Goal: Find specific page/section: Find specific page/section

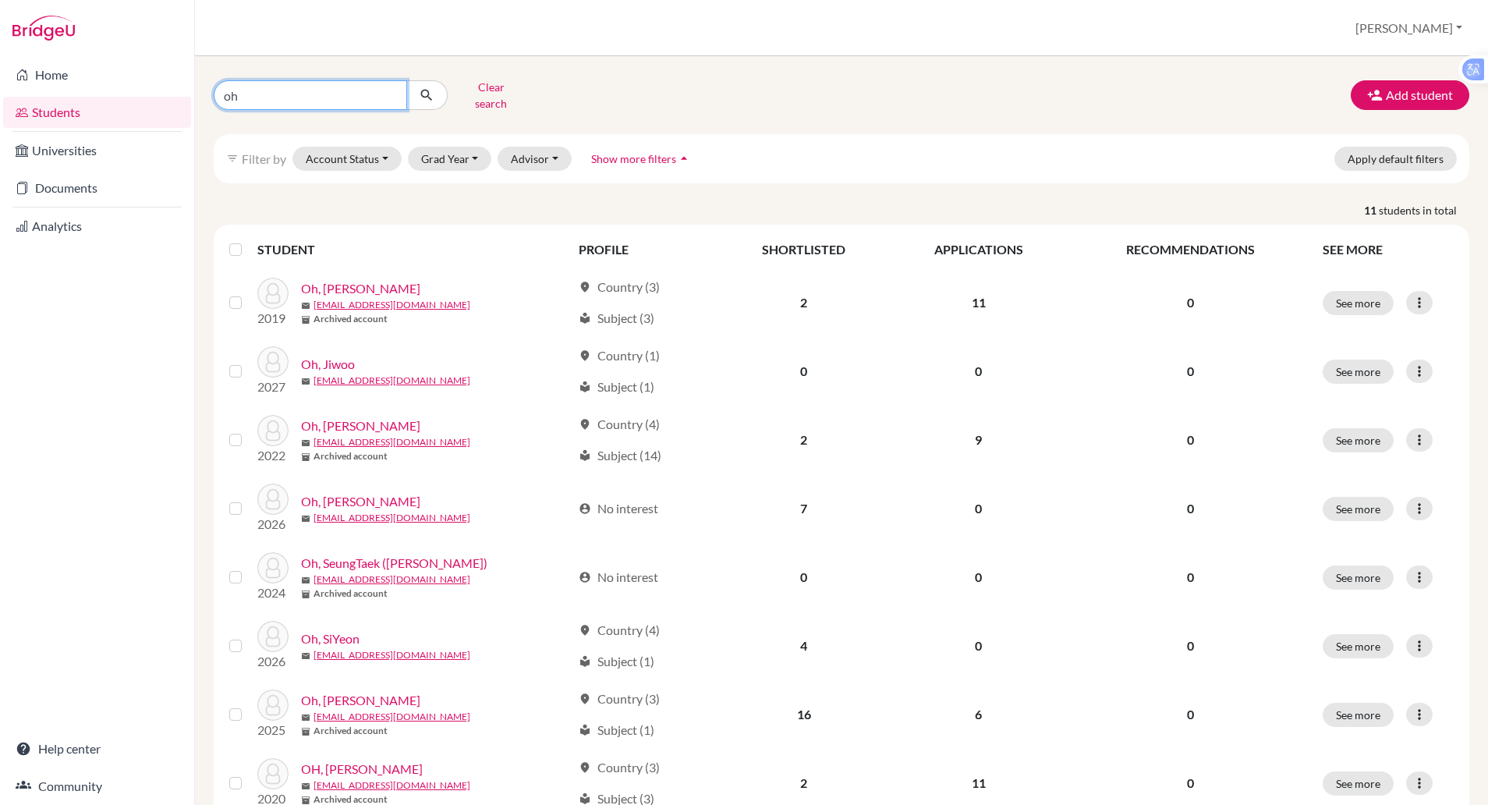
click at [285, 97] on input "oh" at bounding box center [310, 95] width 193 height 30
type input "o"
type input "[PERSON_NAME]"
click button "submit" at bounding box center [426, 95] width 41 height 30
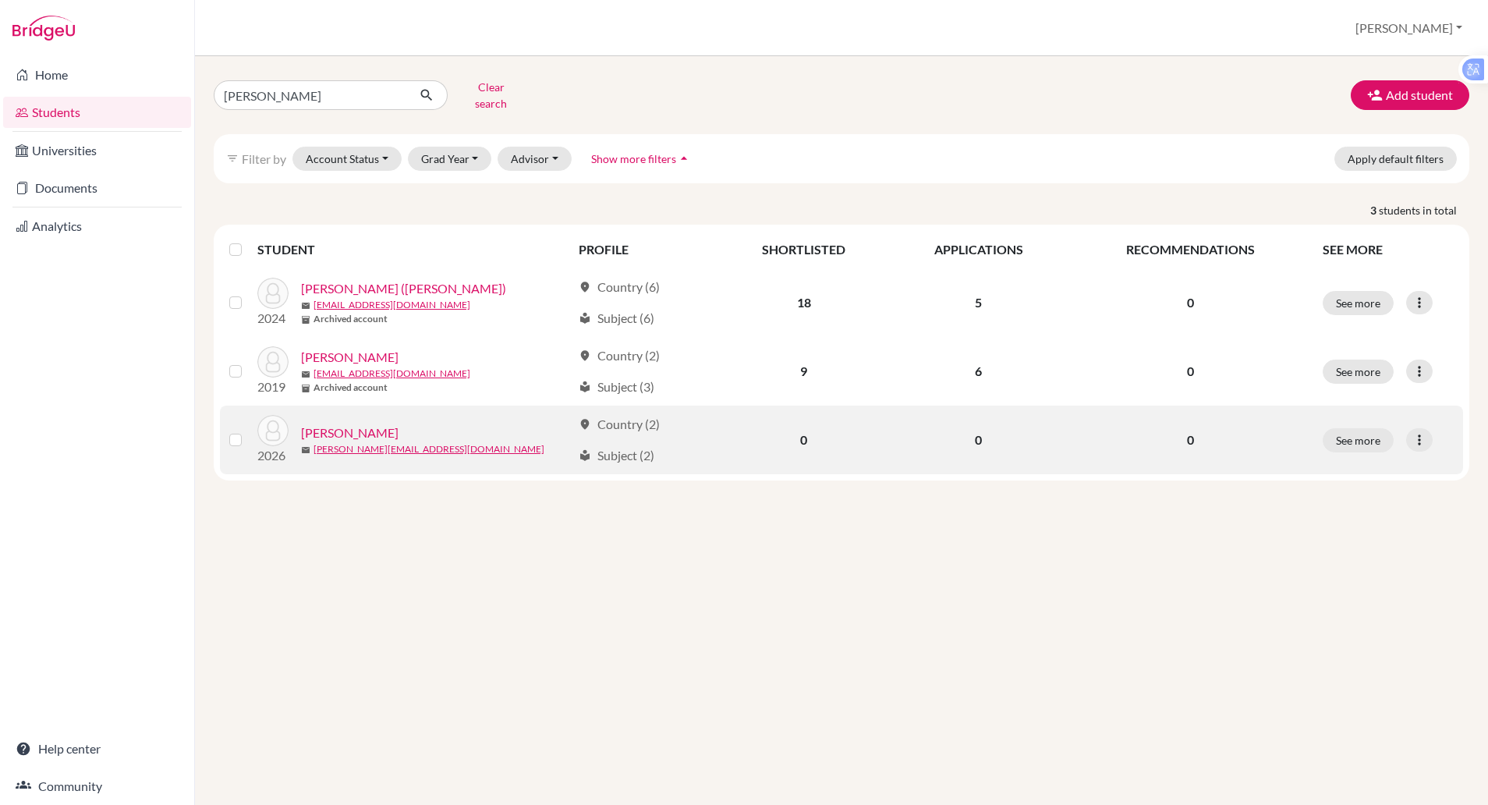
click at [318, 426] on link "[PERSON_NAME]" at bounding box center [349, 432] width 97 height 19
click at [319, 423] on link "[PERSON_NAME]" at bounding box center [349, 432] width 97 height 19
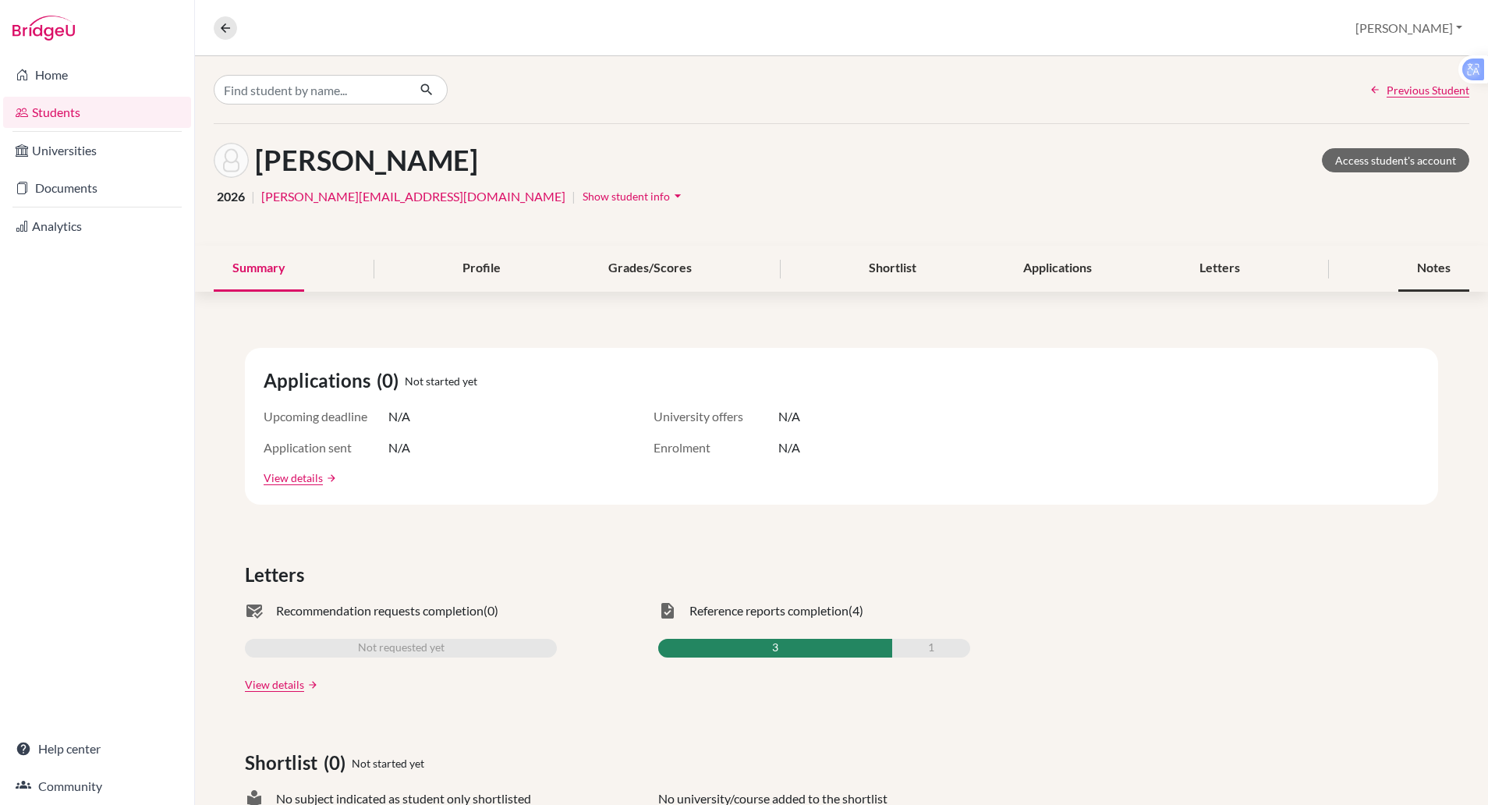
scroll to position [12, 0]
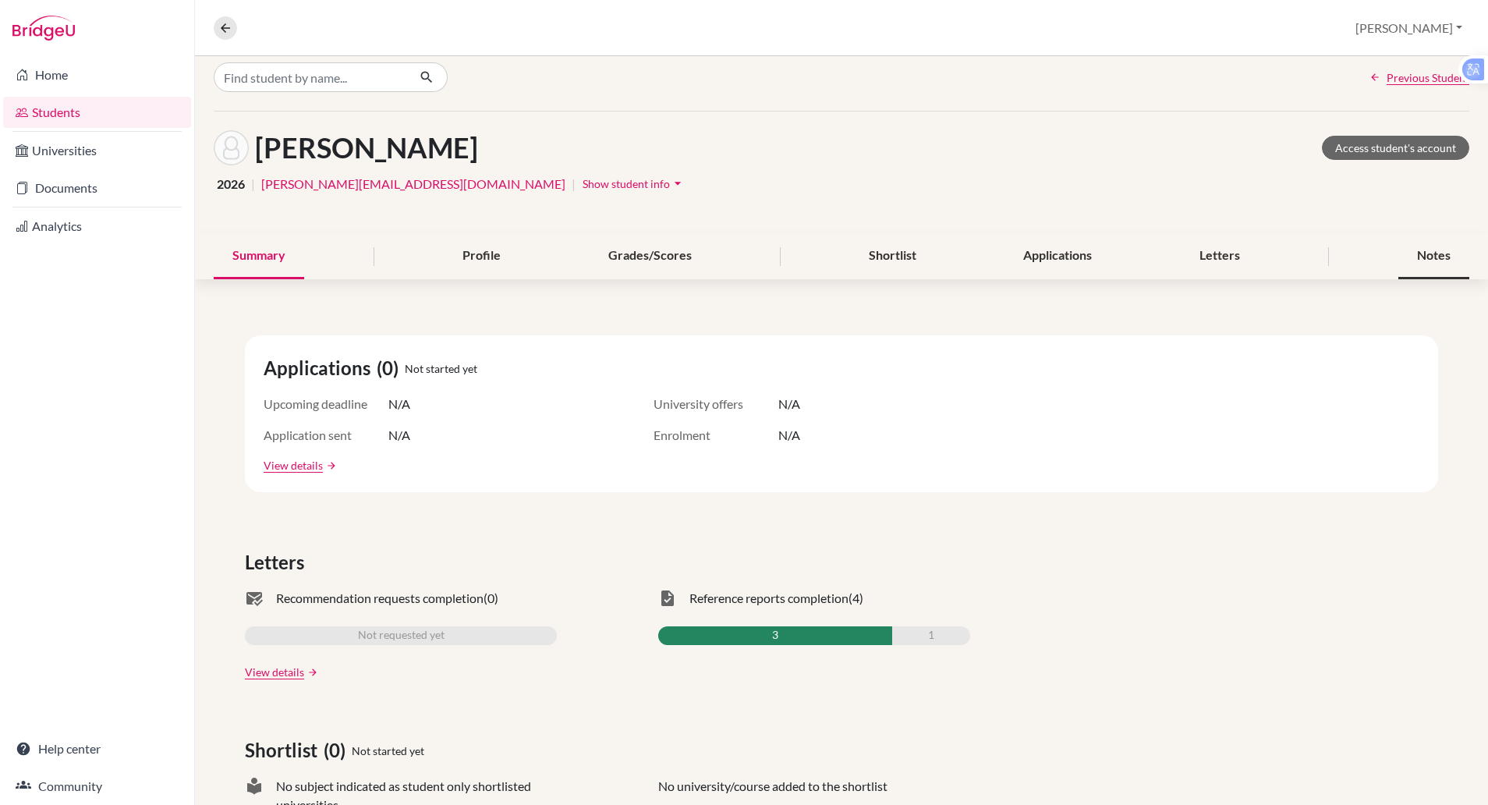
click at [1410, 258] on div "Notes" at bounding box center [1433, 256] width 71 height 46
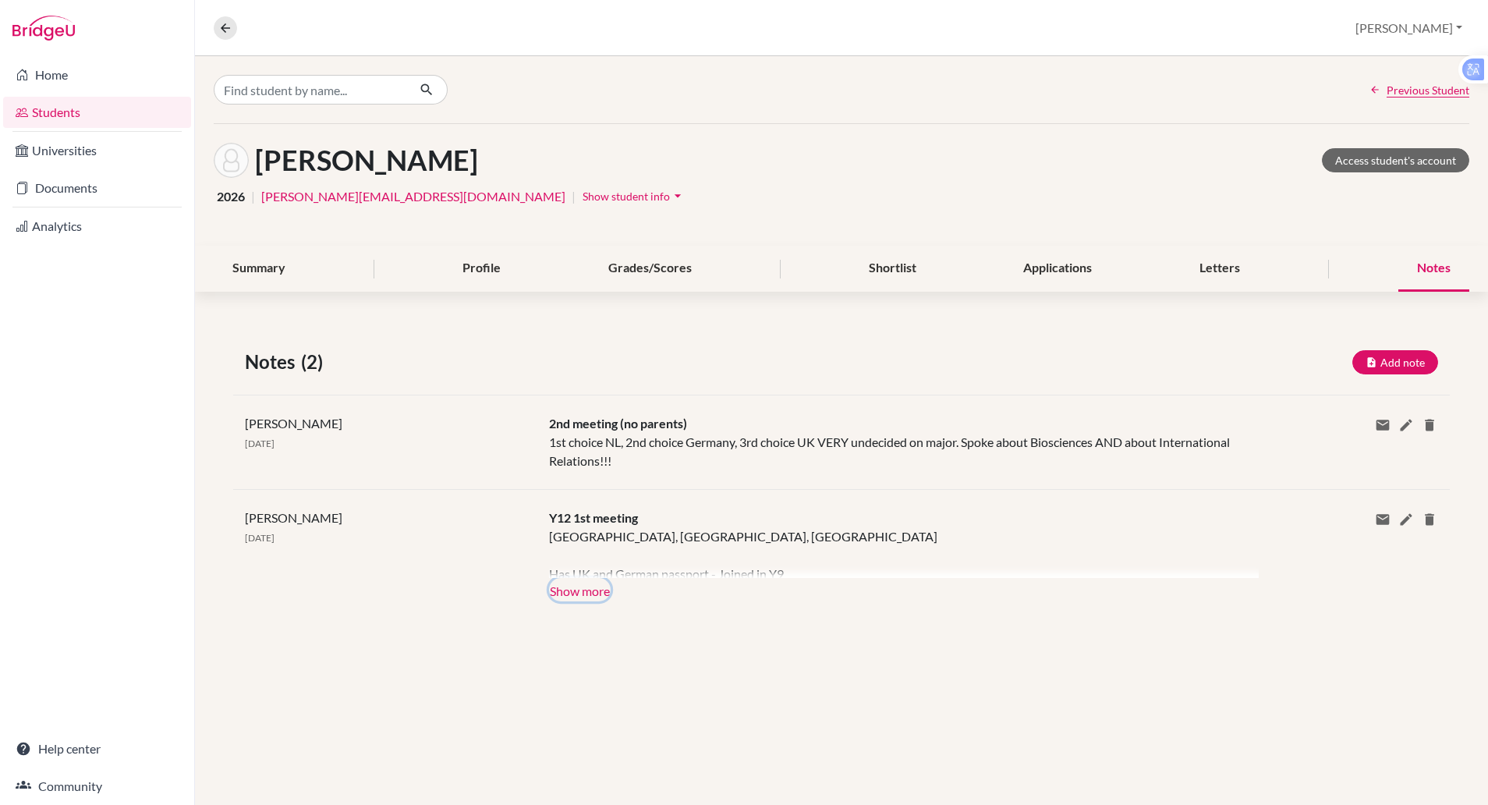
click at [581, 592] on button "Show more" at bounding box center [580, 589] width 62 height 23
